Goal: Task Accomplishment & Management: Manage account settings

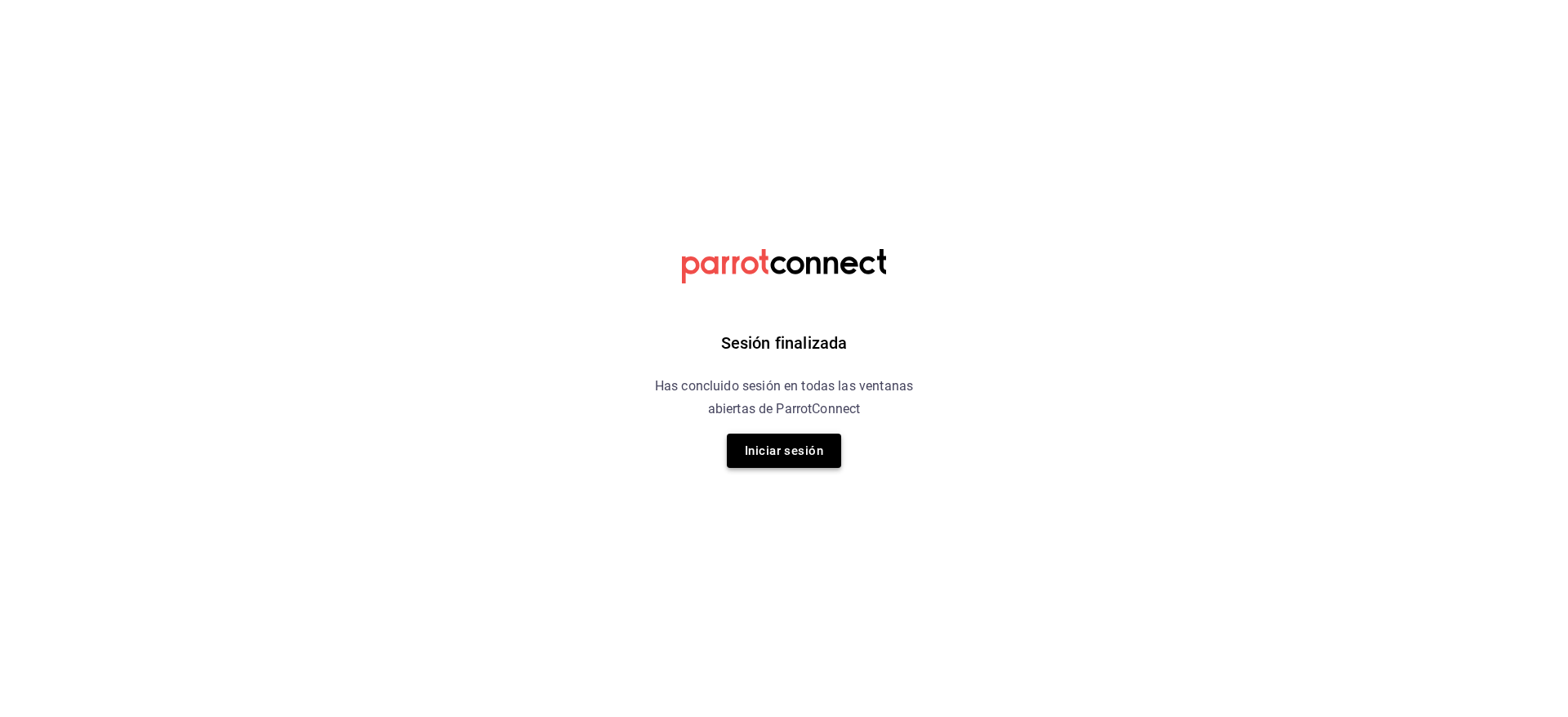
click at [798, 443] on button "Iniciar sesión" at bounding box center [784, 451] width 115 height 34
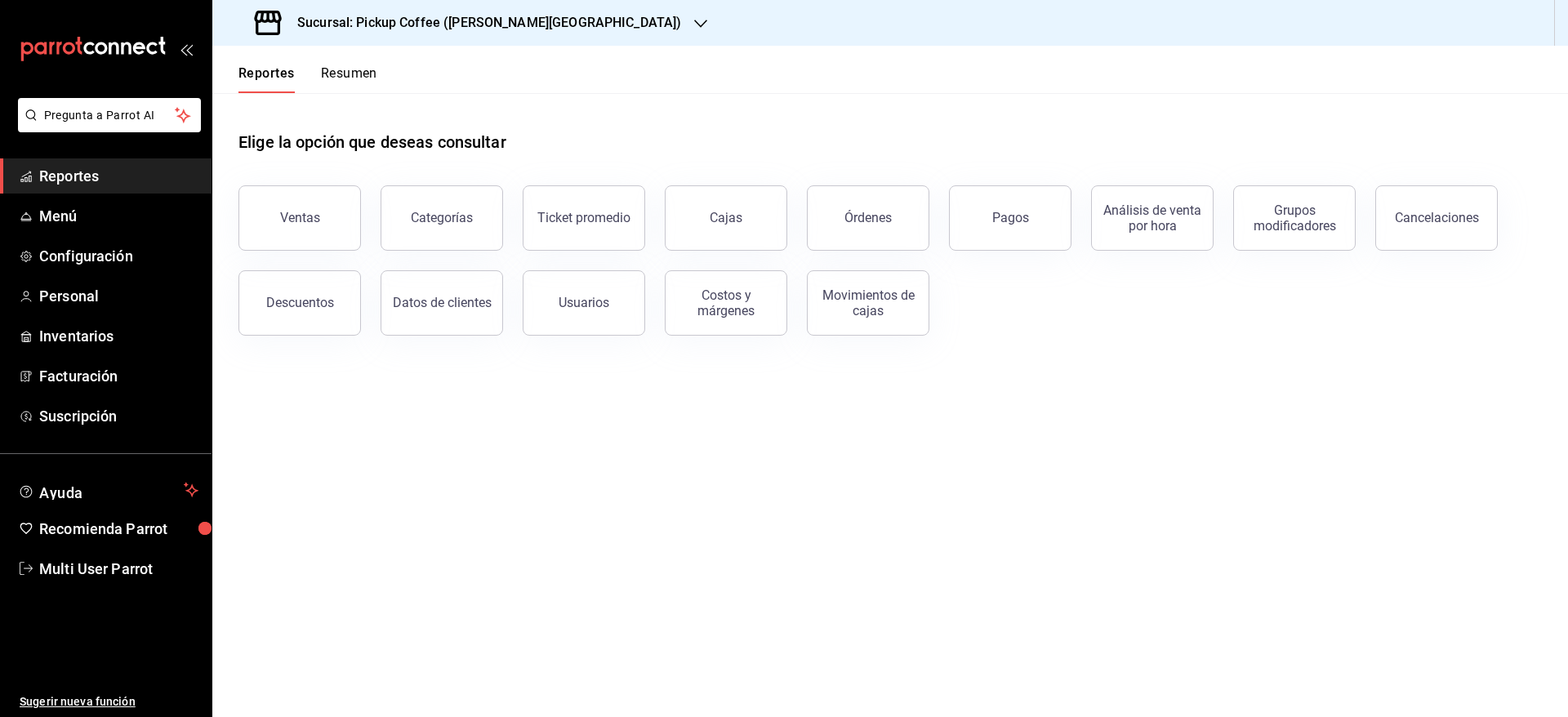
click at [350, 79] on button "Resumen" at bounding box center [349, 79] width 56 height 28
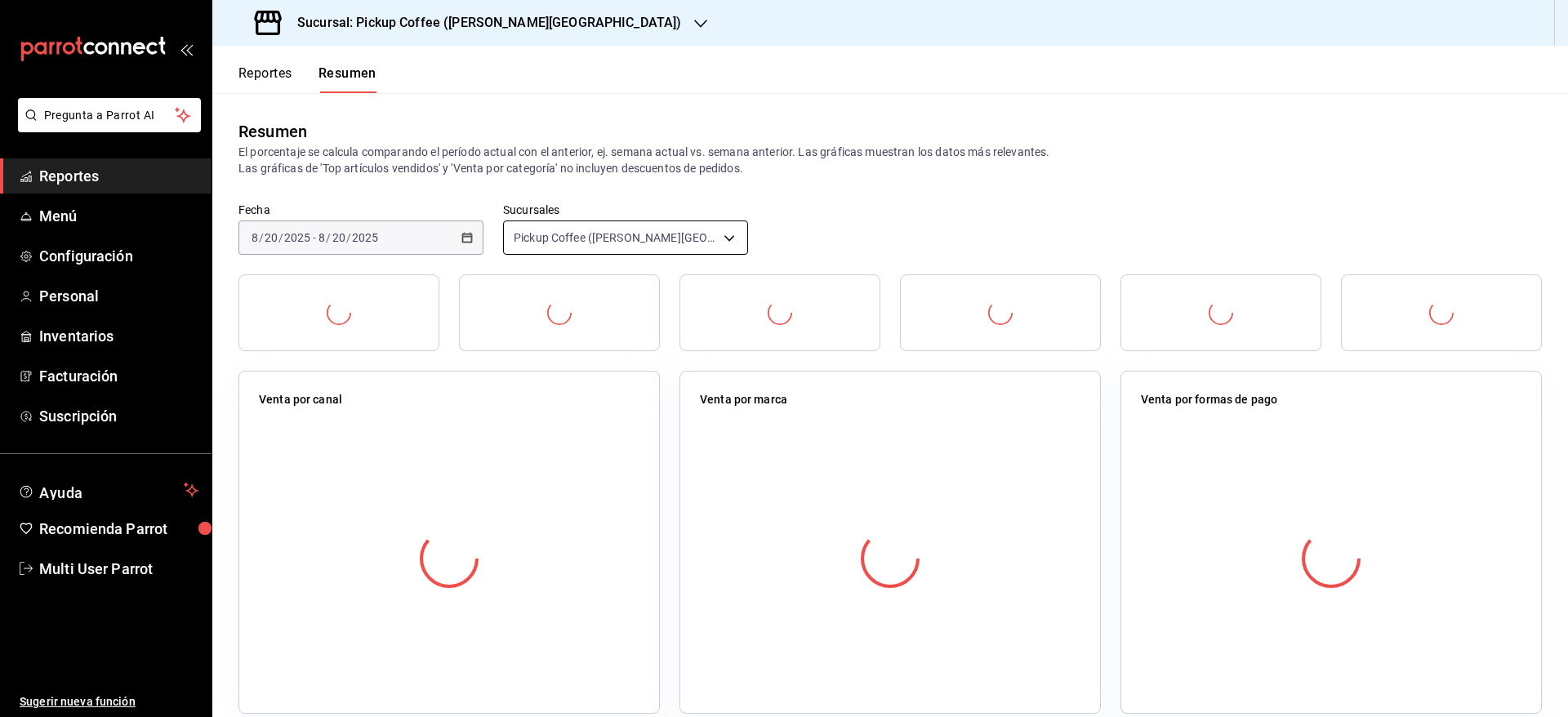
click at [593, 242] on body "Pregunta a Parrot AI Reportes Menú Configuración Personal Inventarios Facturaci…" at bounding box center [784, 358] width 1568 height 717
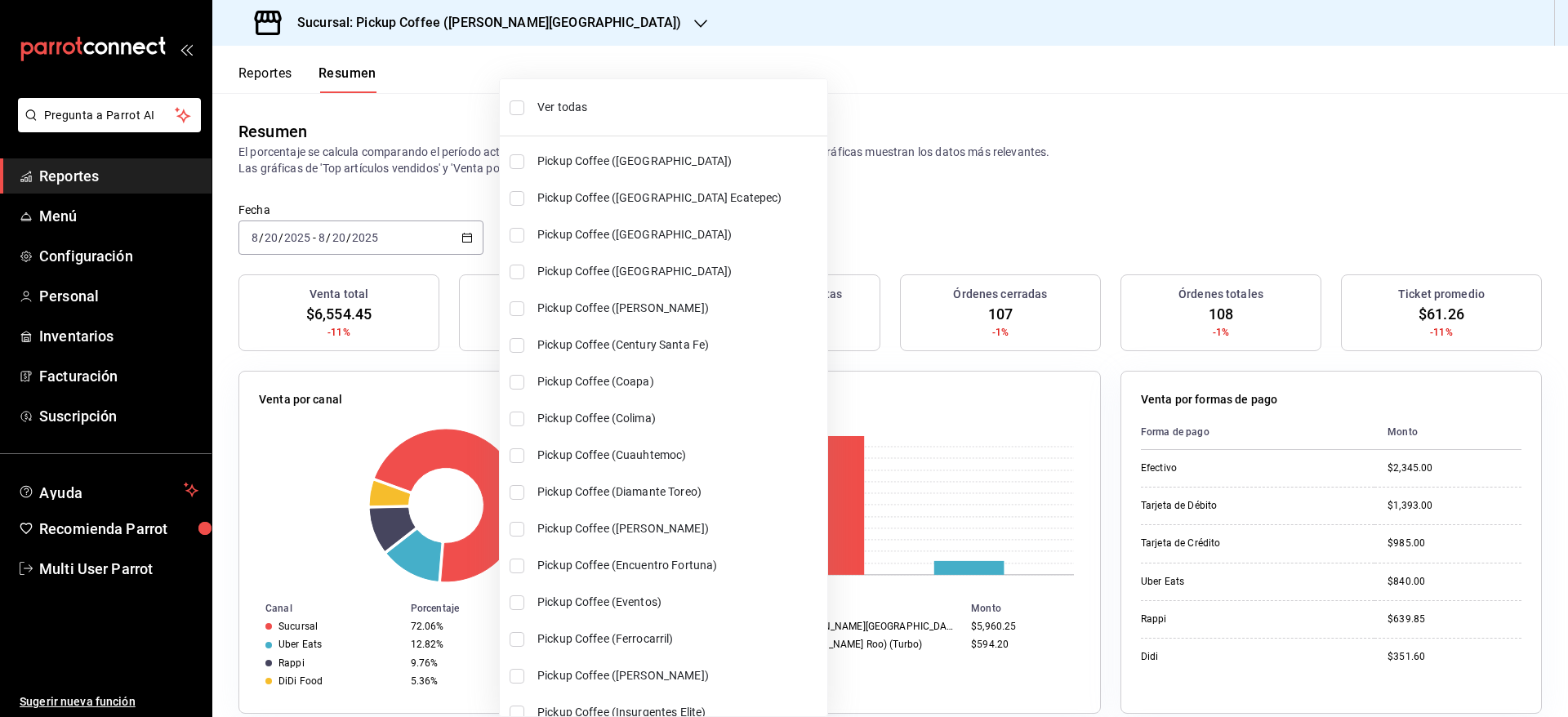
click at [516, 100] on input "checkbox" at bounding box center [516, 107] width 14 height 14
checkbox input "true"
type input "[object Object],[object Object],[object Object],[object Object],[object Object]…"
checkbox input "true"
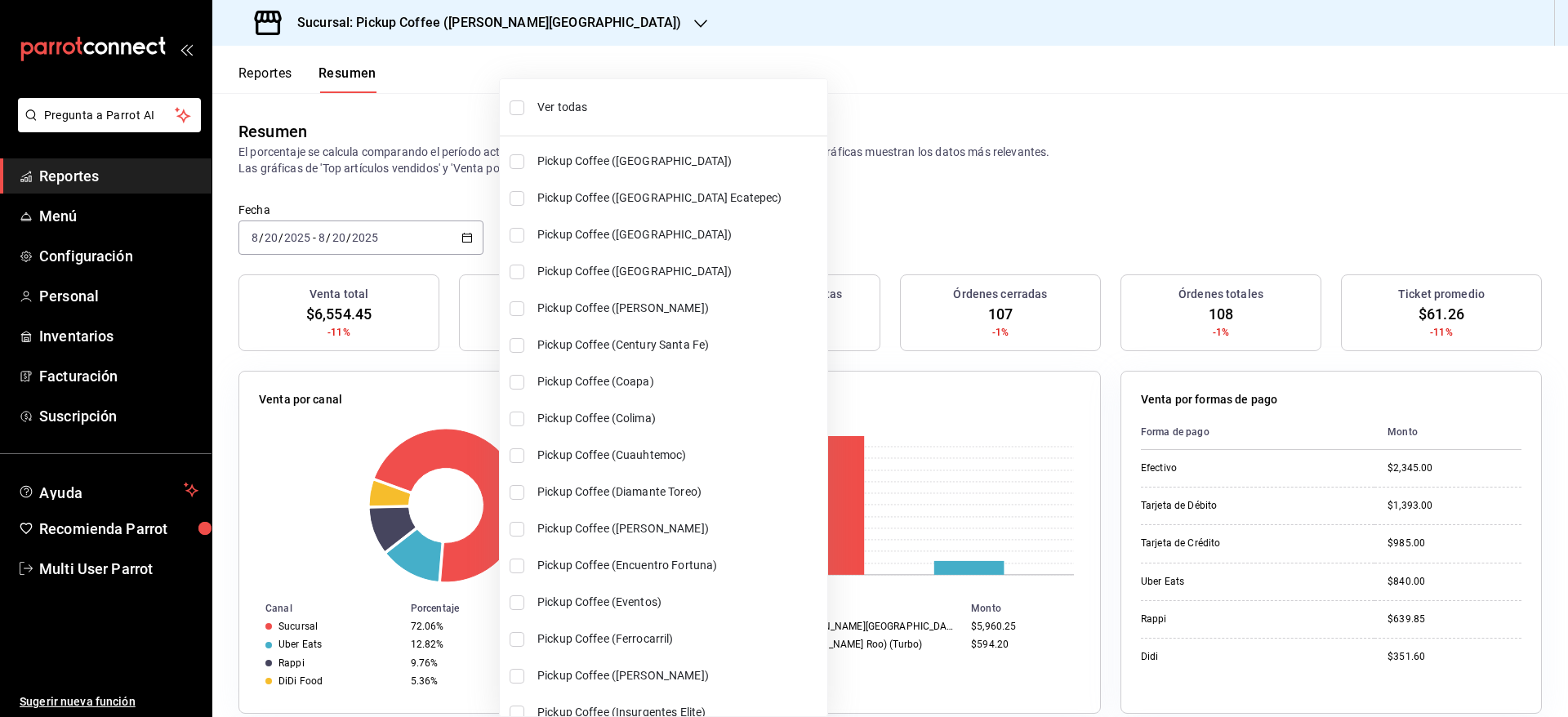
checkbox input "true"
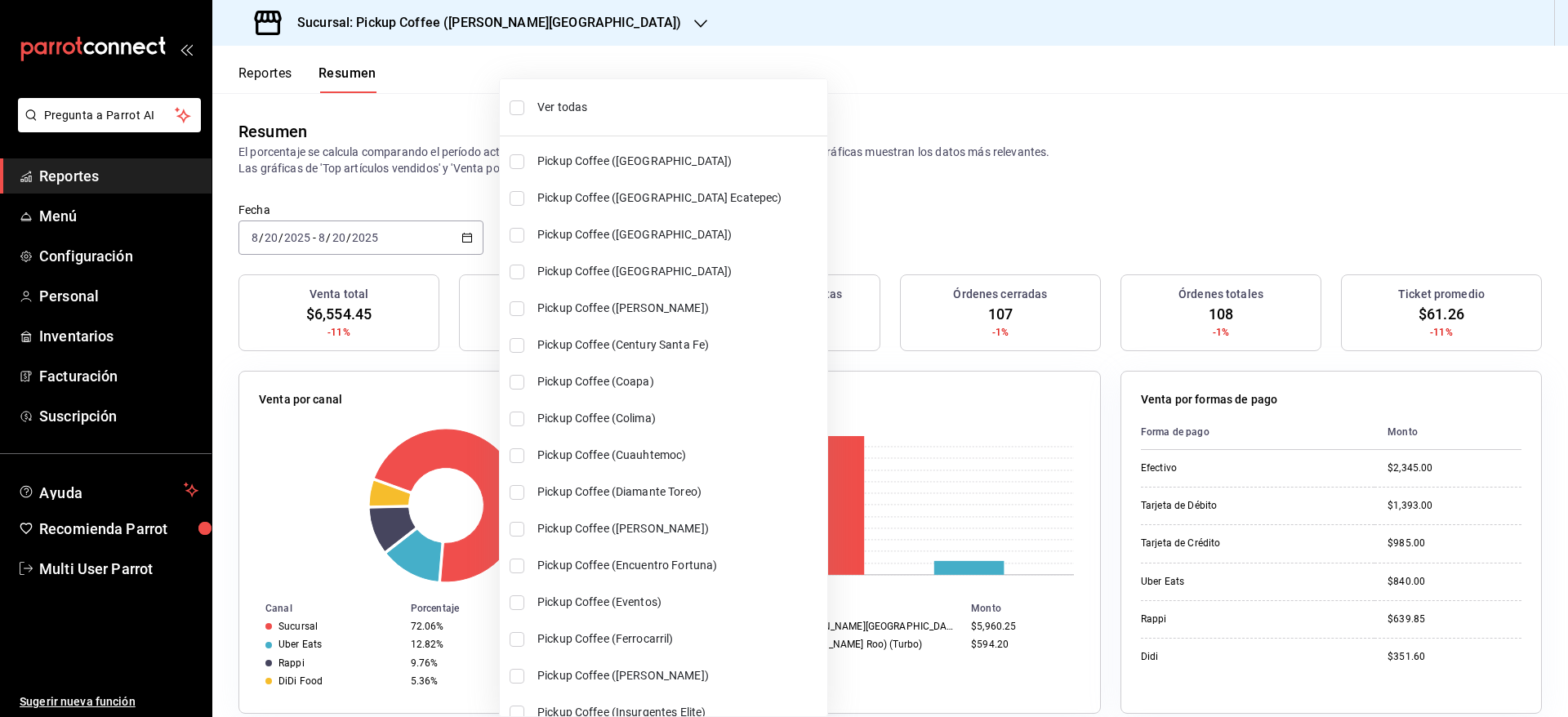
checkbox input "true"
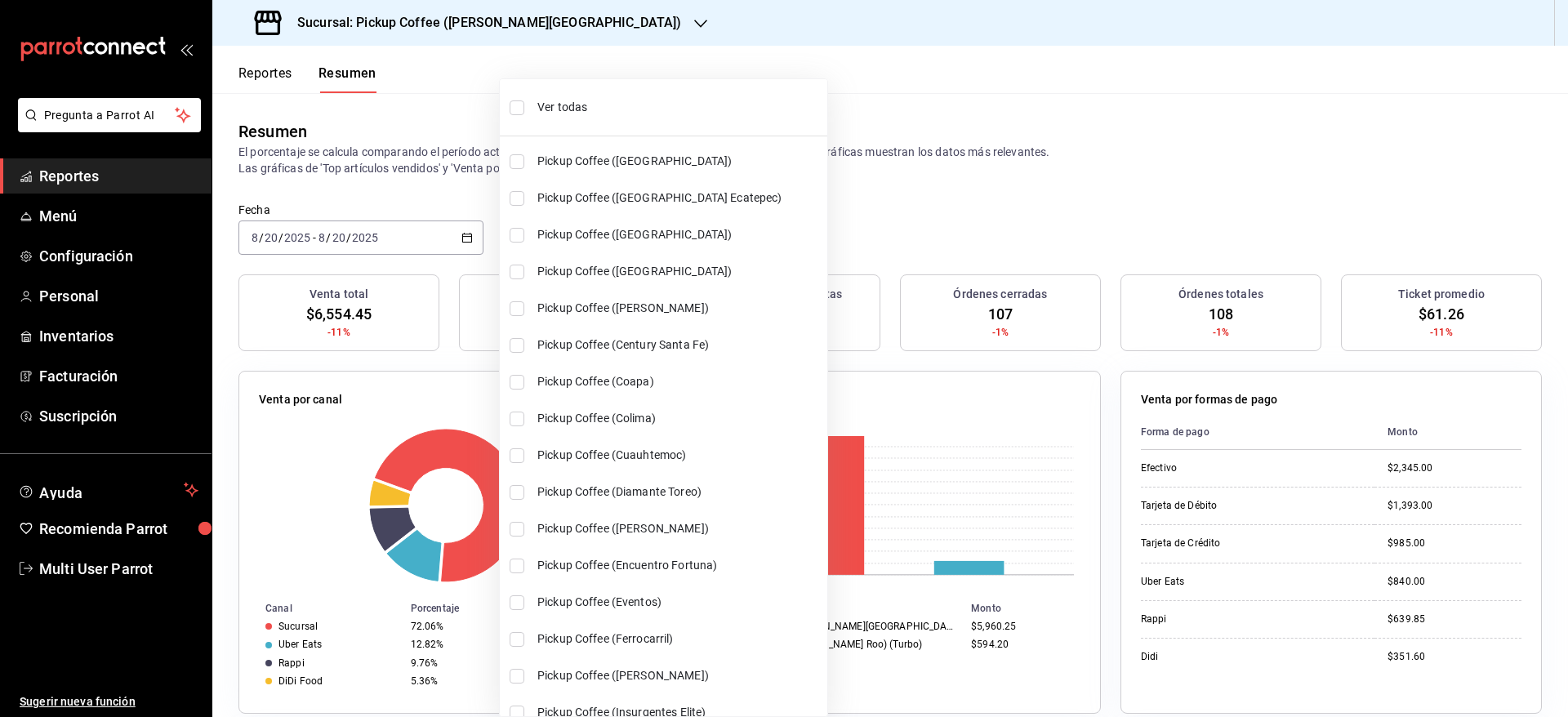
checkbox input "true"
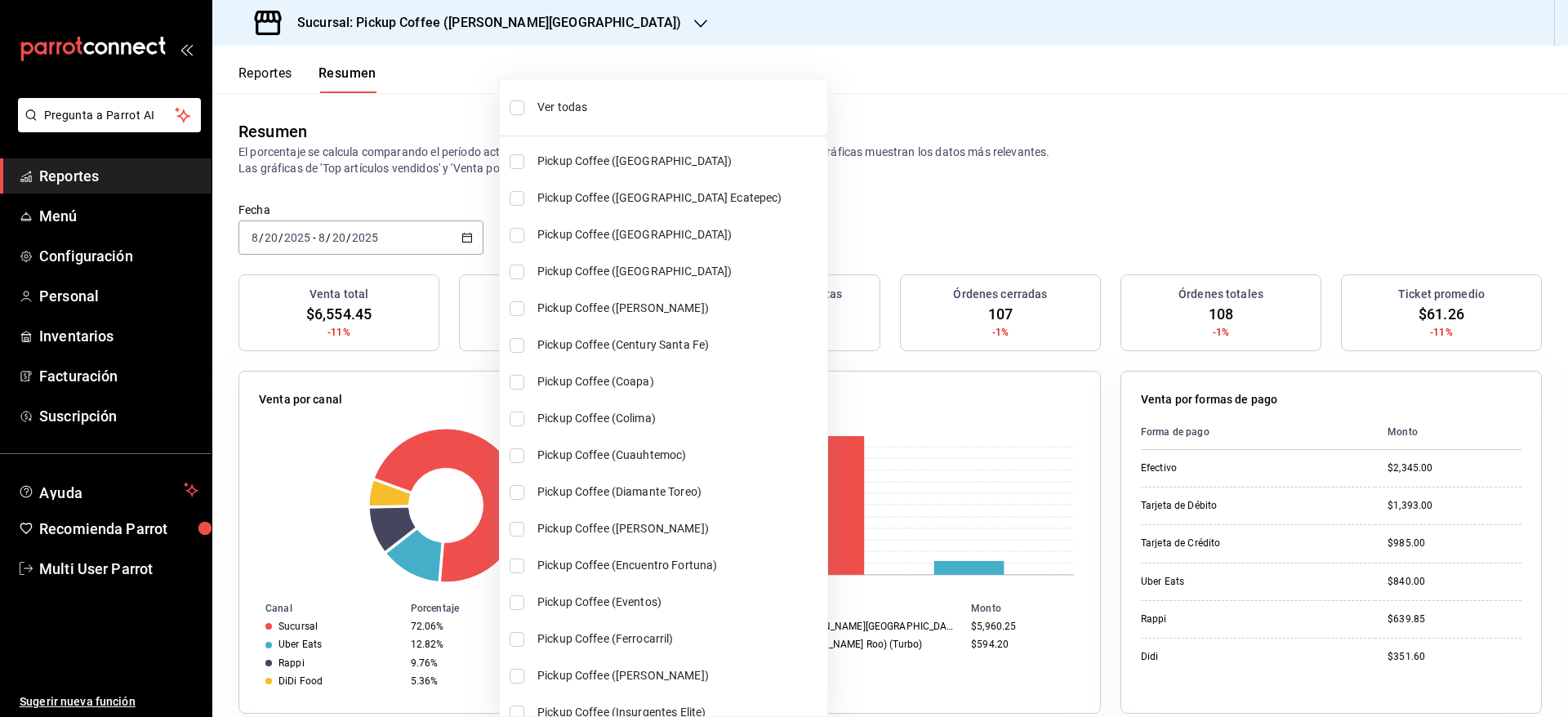
checkbox input "true"
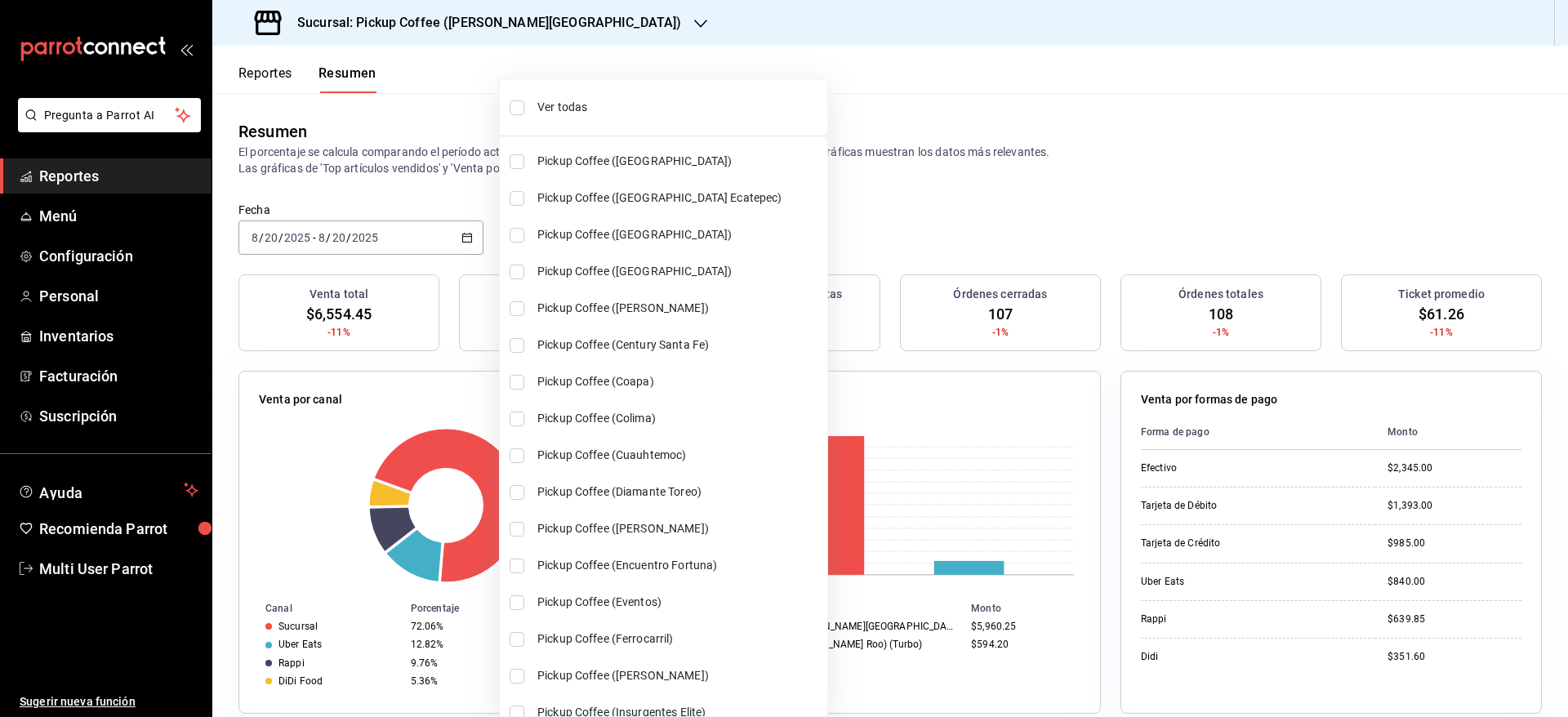
checkbox input "true"
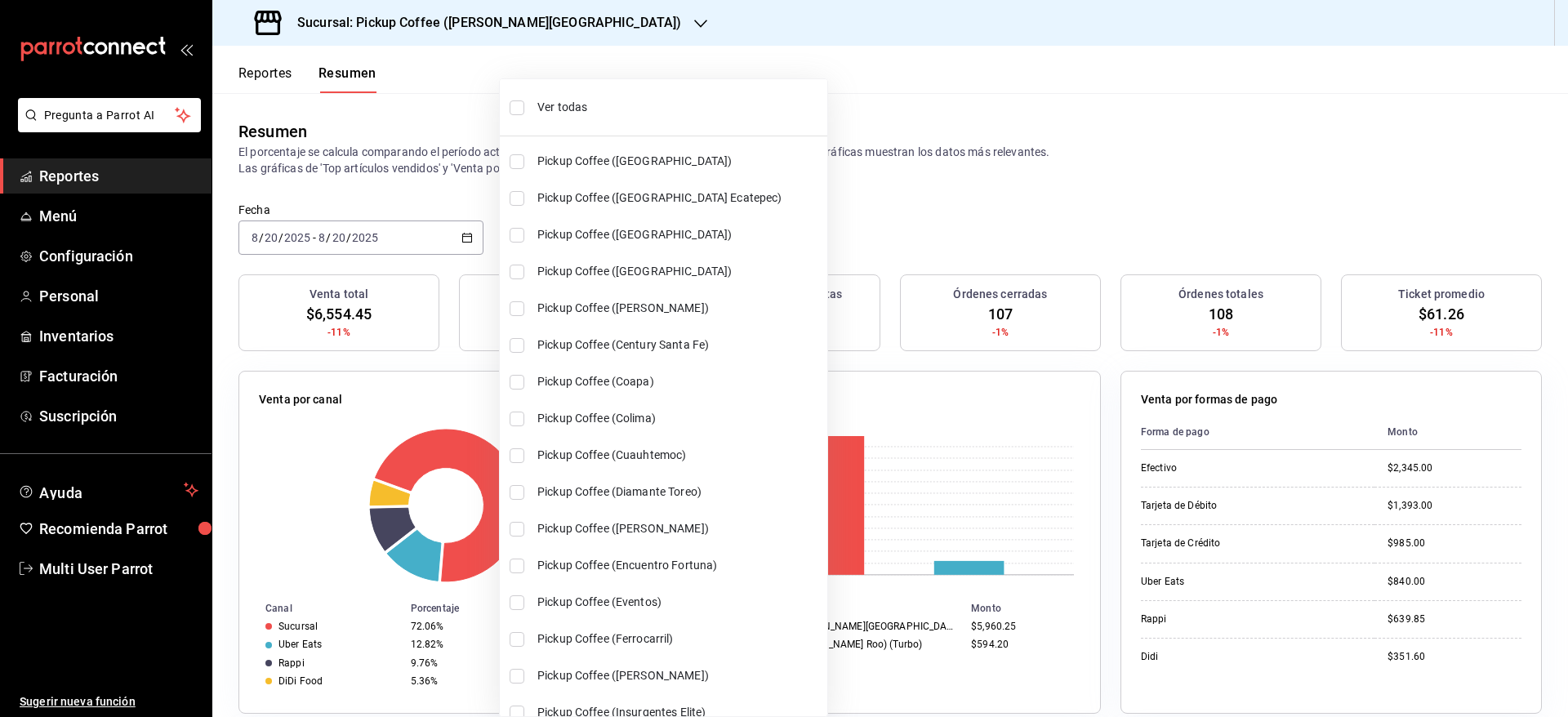
checkbox input "true"
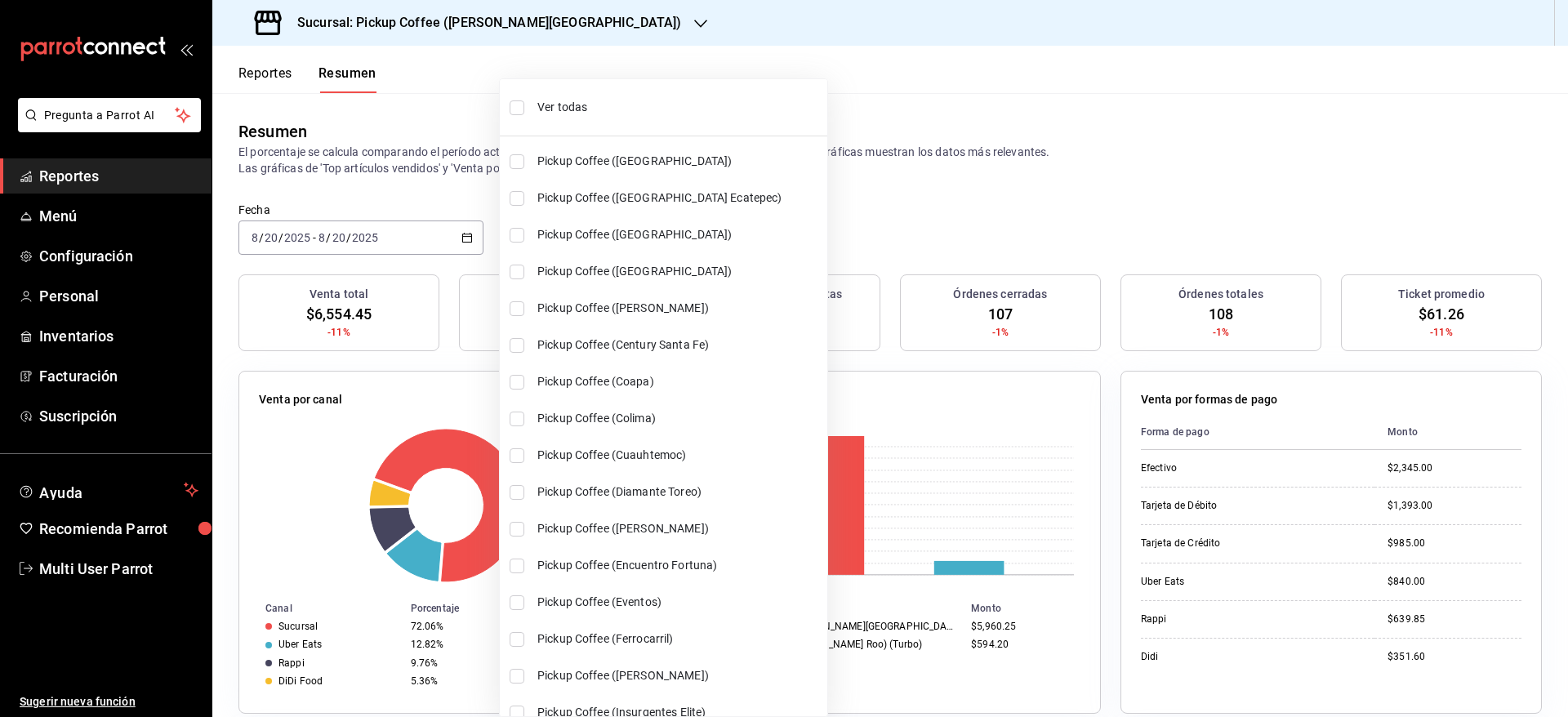
checkbox input "true"
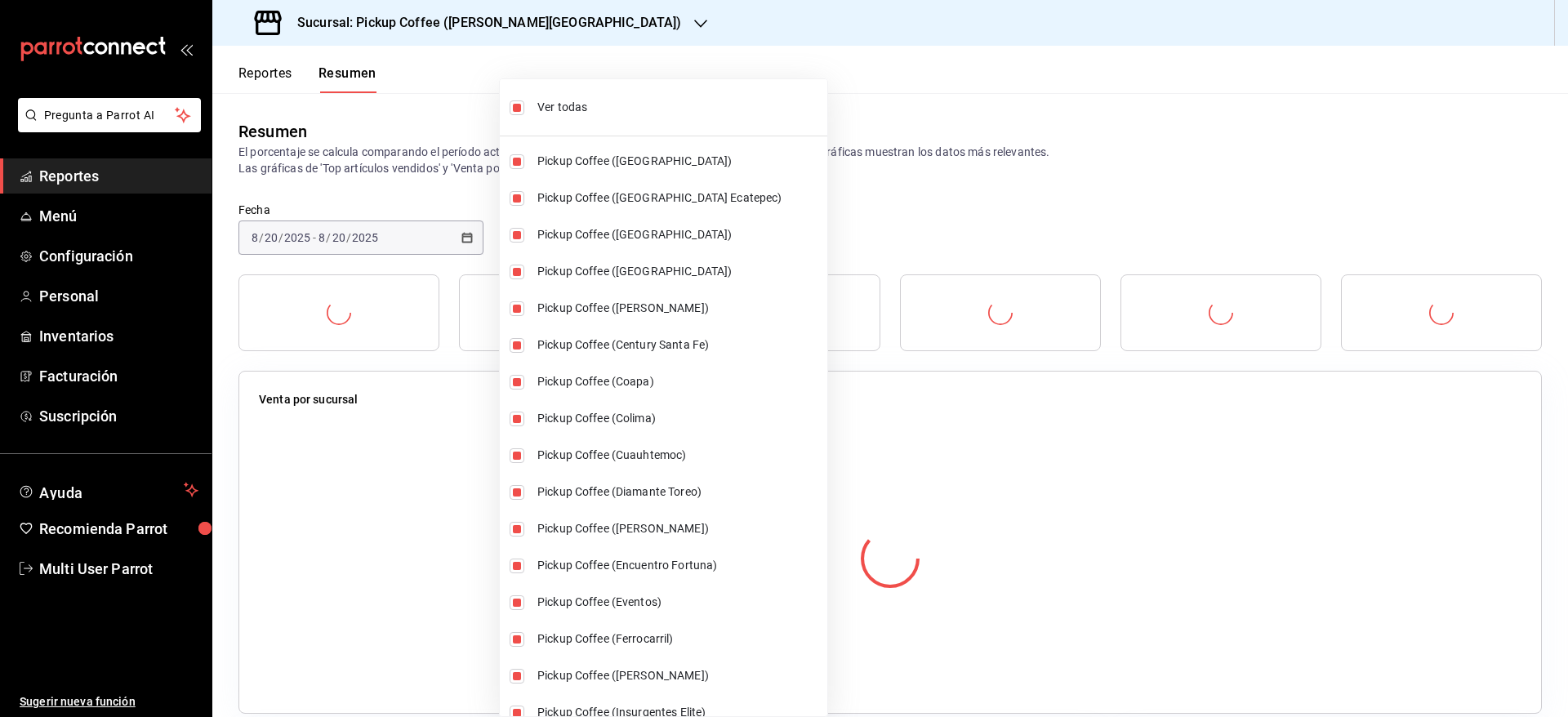
click at [823, 65] on div at bounding box center [784, 358] width 1568 height 717
